Goal: Information Seeking & Learning: Learn about a topic

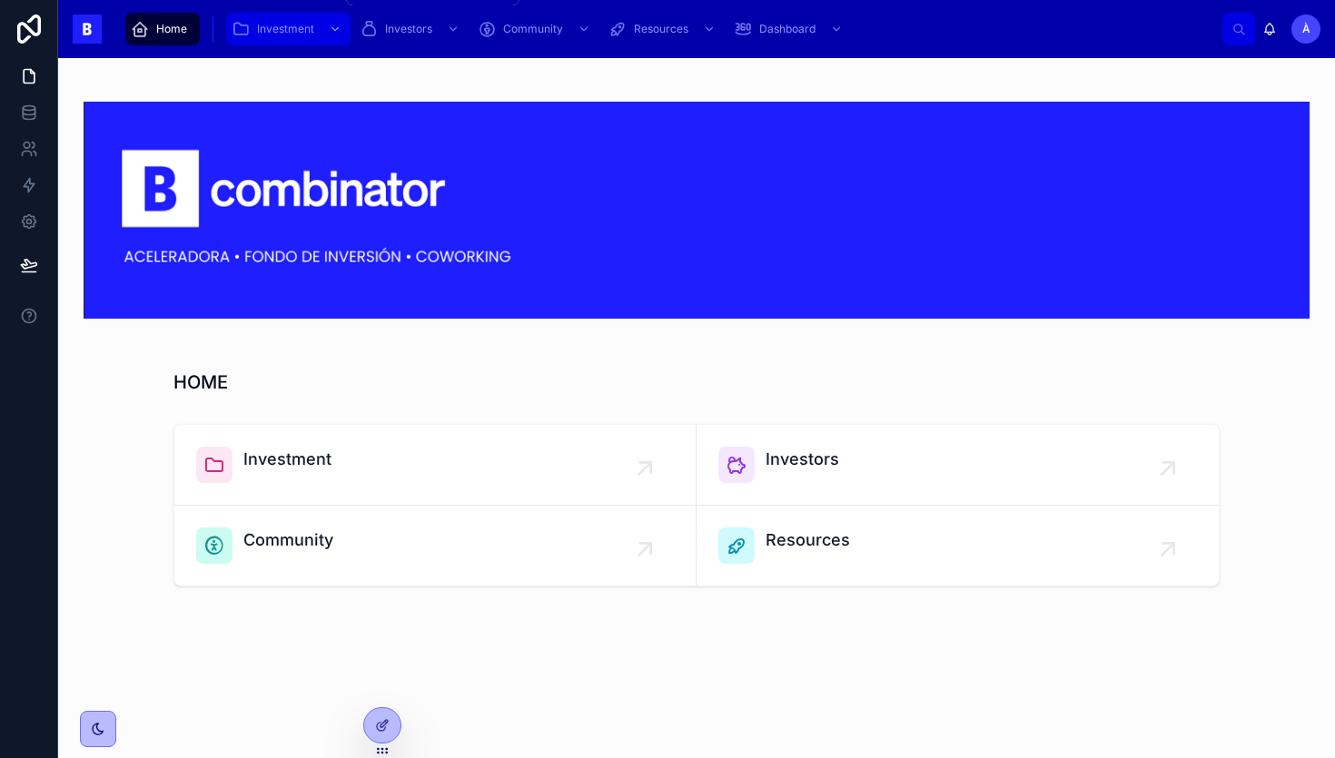
click at [278, 31] on span "Investment" at bounding box center [285, 29] width 57 height 15
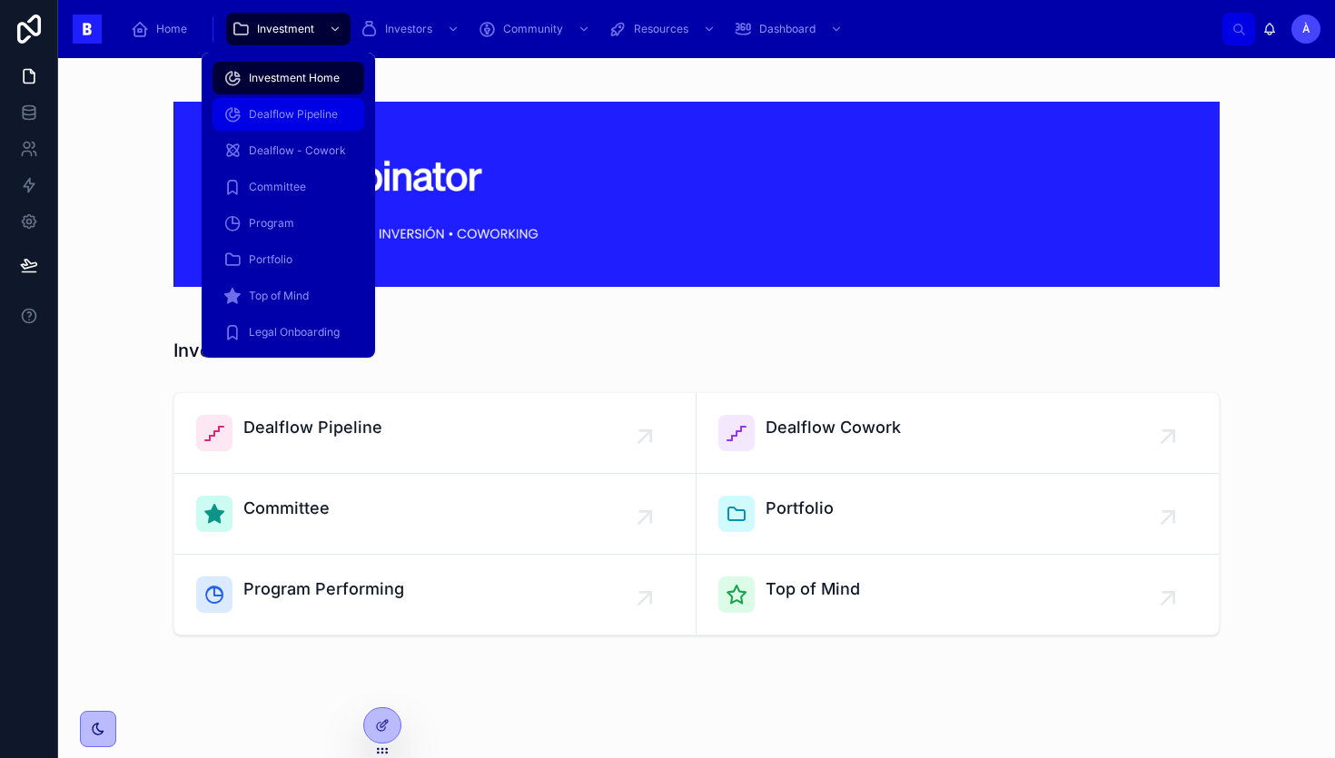
click at [286, 114] on span "Dealflow Pipeline" at bounding box center [293, 114] width 89 height 15
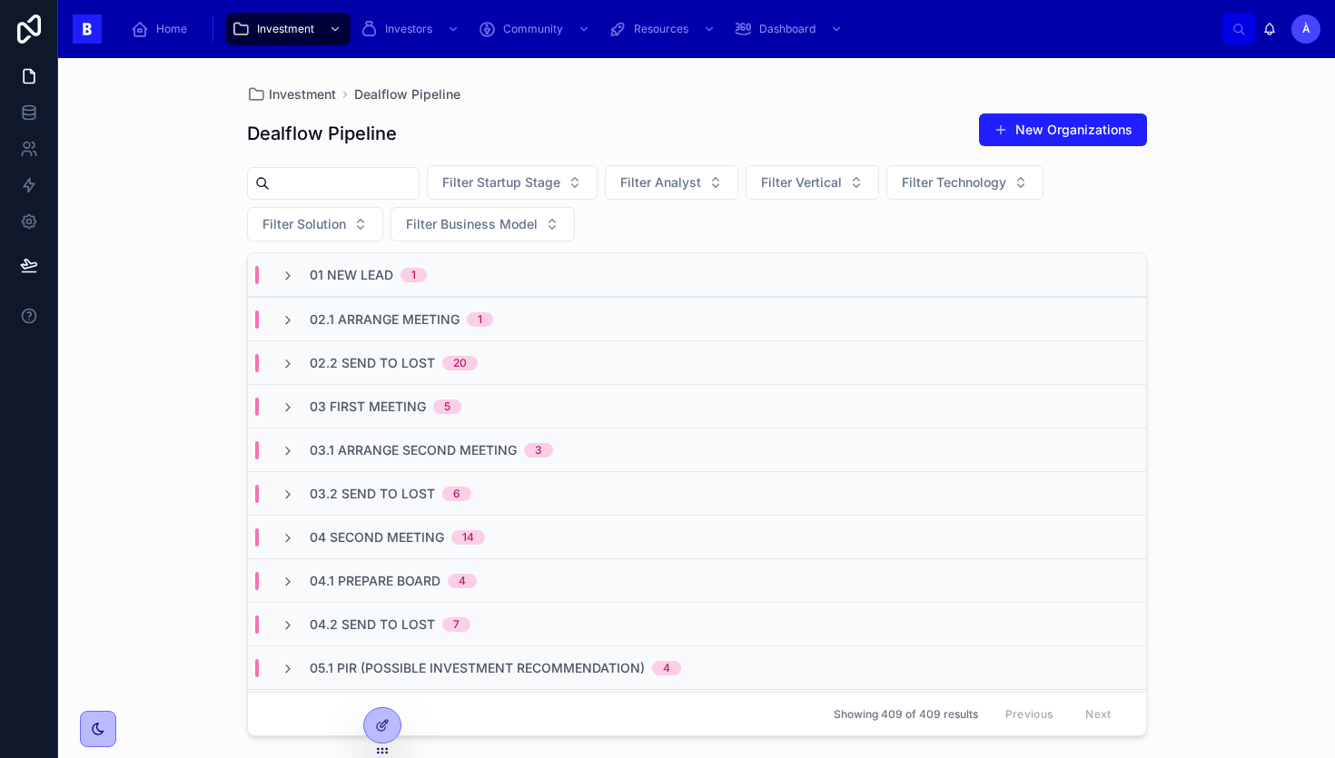
click at [398, 189] on input "text" at bounding box center [344, 183] width 149 height 25
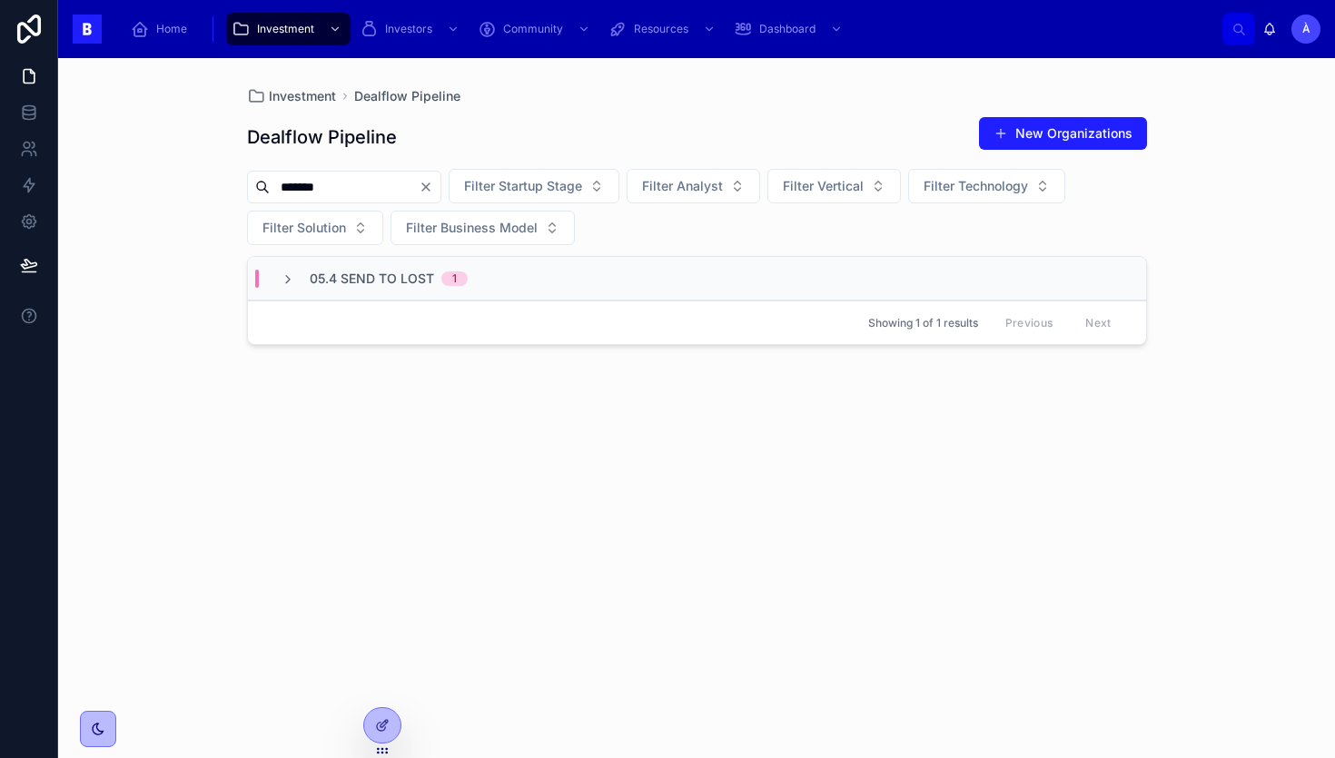
type input "*******"
click at [420, 291] on div "05.4 Send to Lost 1" at bounding box center [697, 279] width 898 height 44
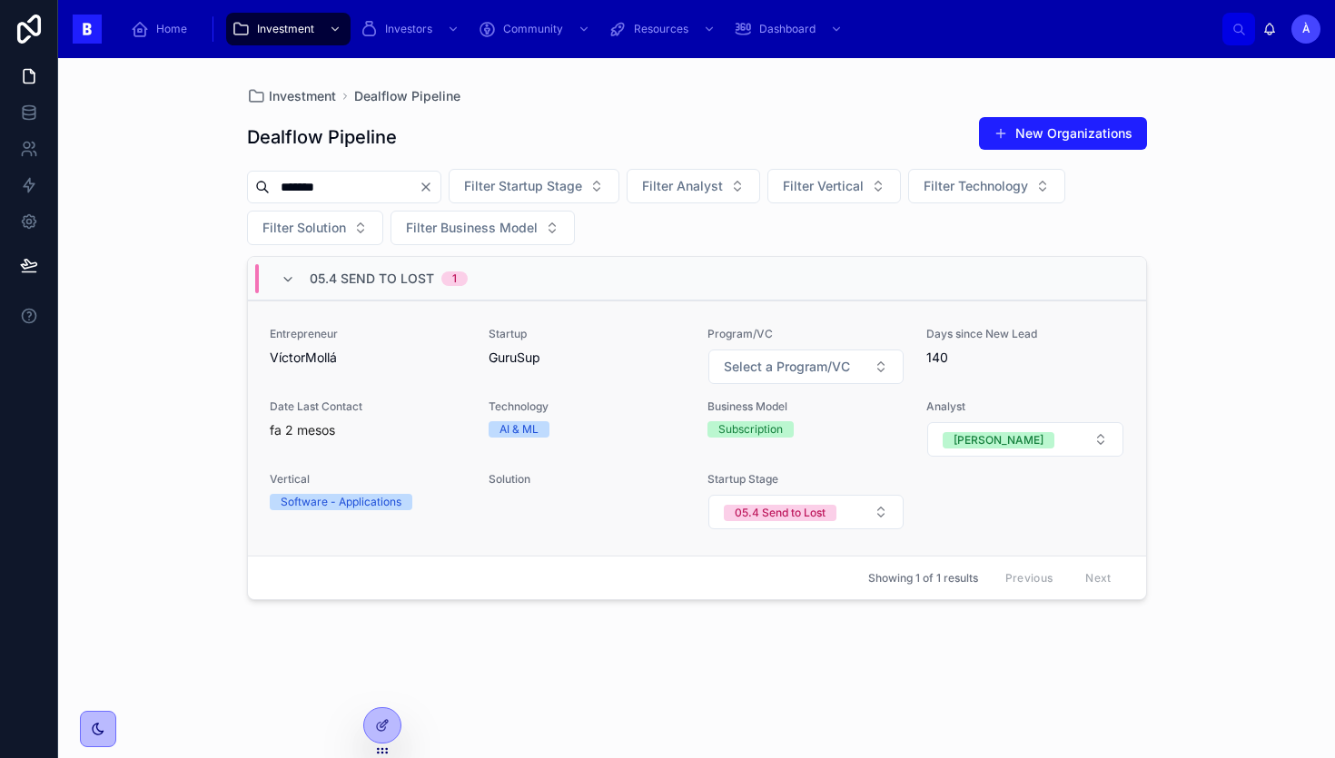
click at [457, 357] on span "VíctorMollá" at bounding box center [368, 358] width 197 height 18
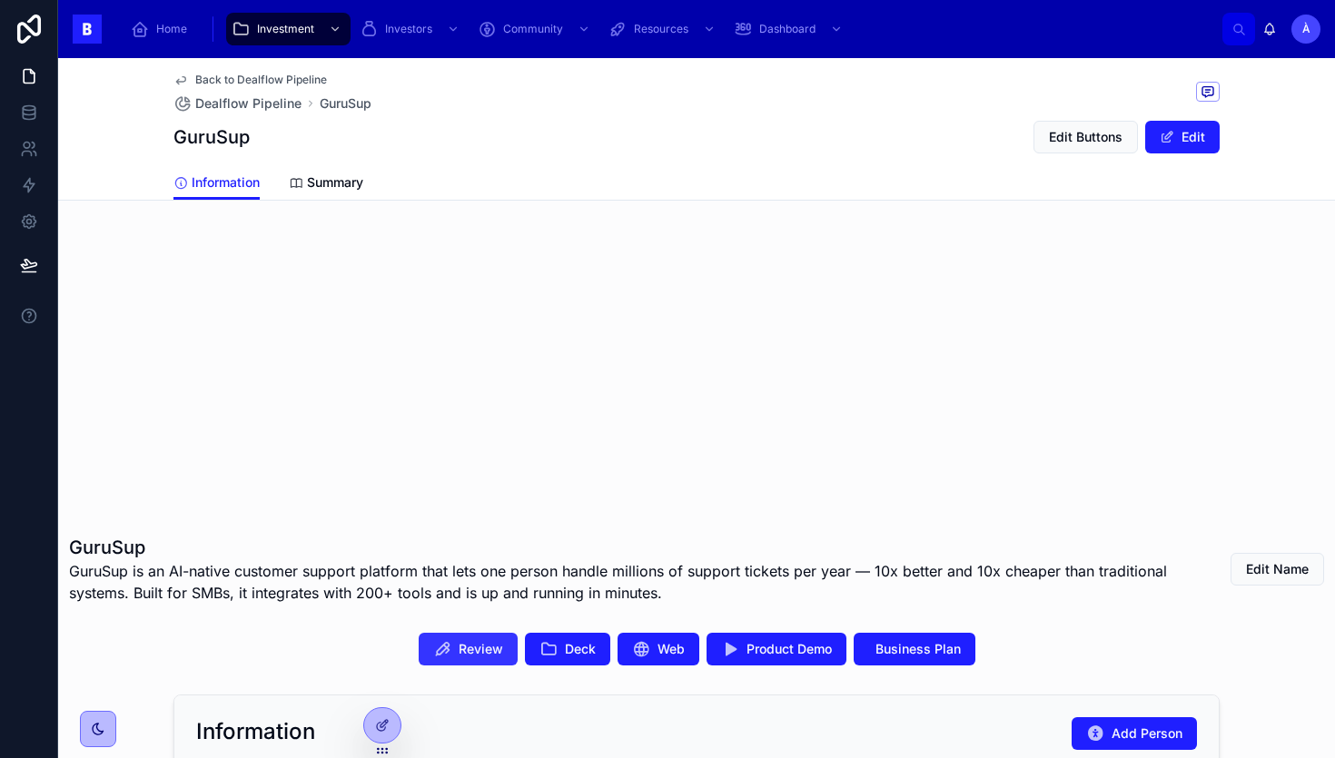
click at [492, 647] on span "Review" at bounding box center [481, 649] width 44 height 18
